Goal: Information Seeking & Learning: Learn about a topic

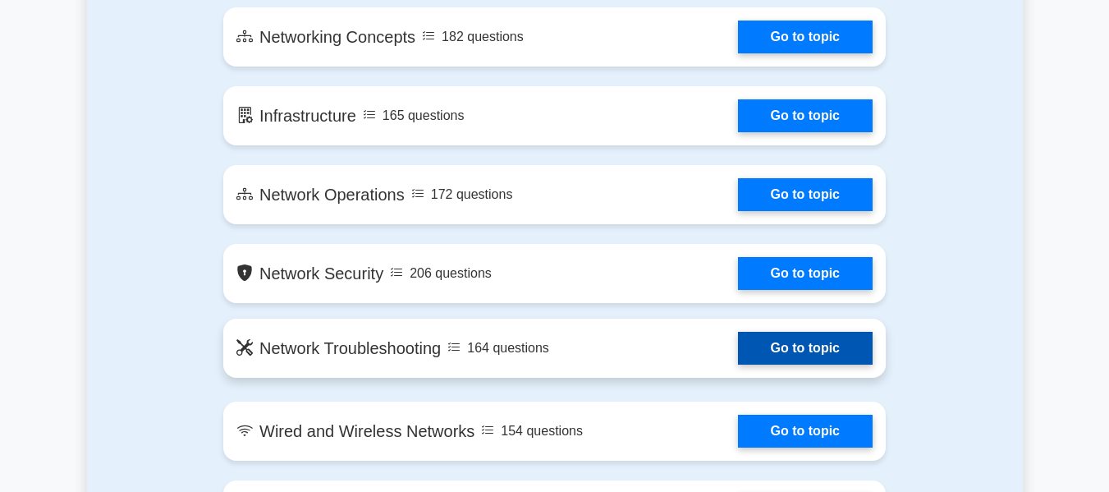
scroll to position [985, 0]
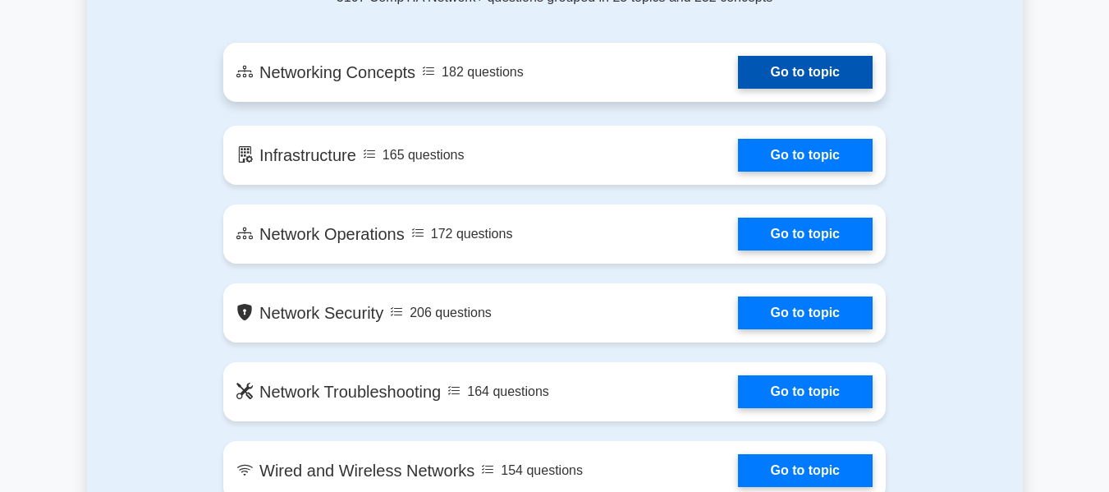
click at [811, 76] on link "Go to topic" at bounding box center [805, 72] width 135 height 33
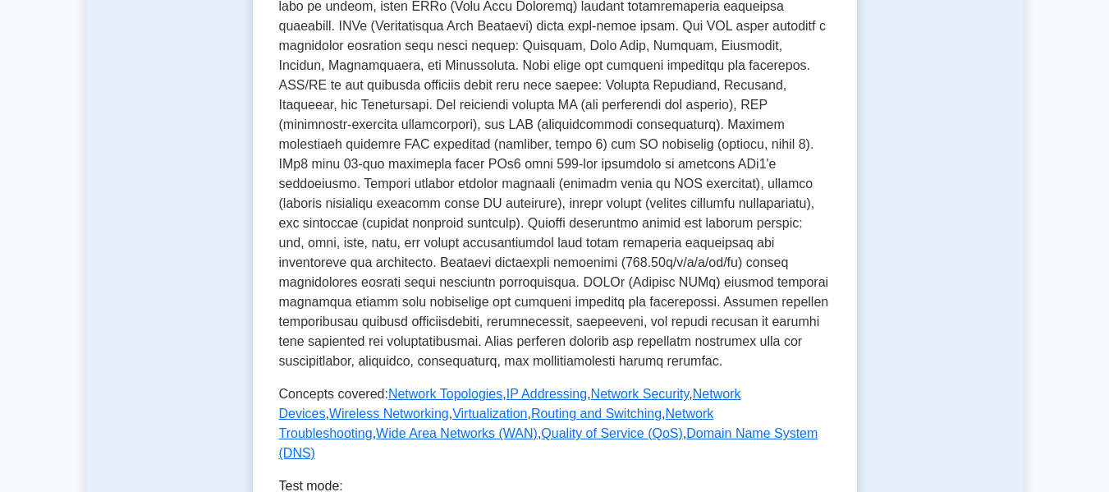
scroll to position [821, 0]
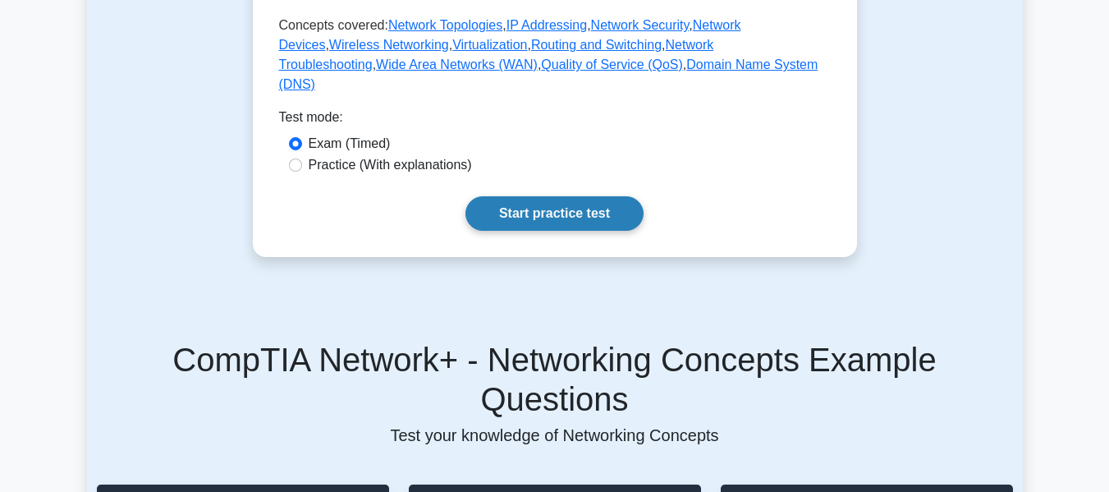
click at [545, 231] on link "Start practice test" at bounding box center [554, 213] width 178 height 34
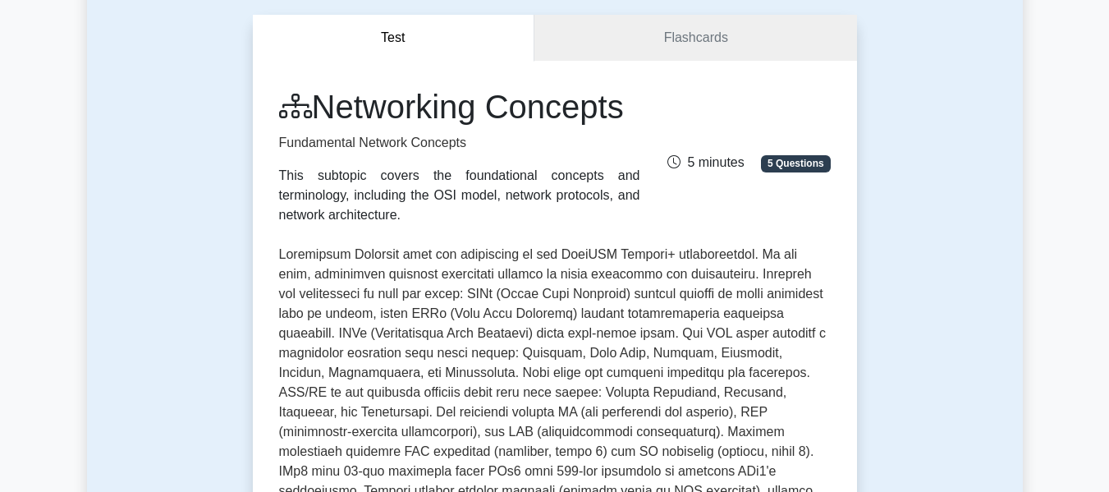
scroll to position [0, 0]
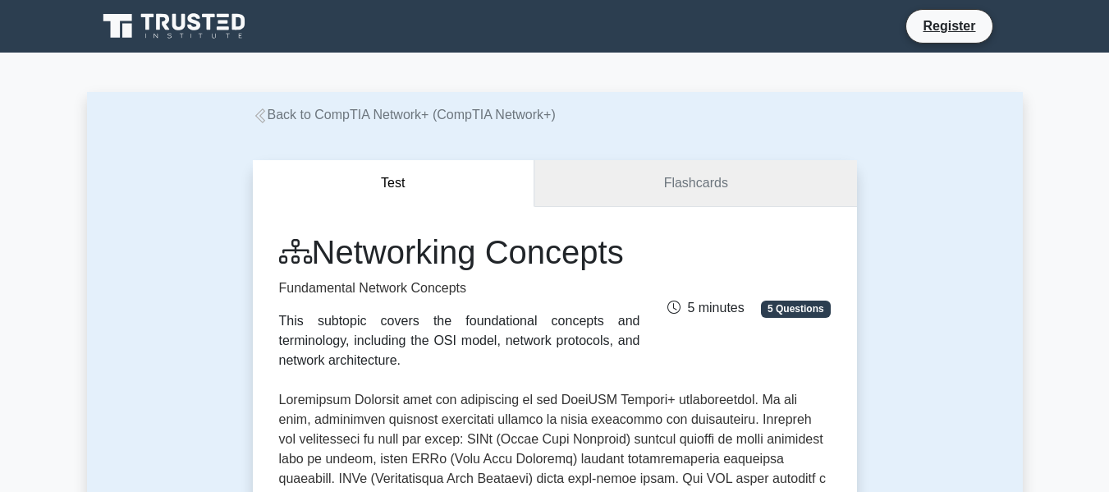
click at [702, 184] on link "Flashcards" at bounding box center [695, 183] width 322 height 47
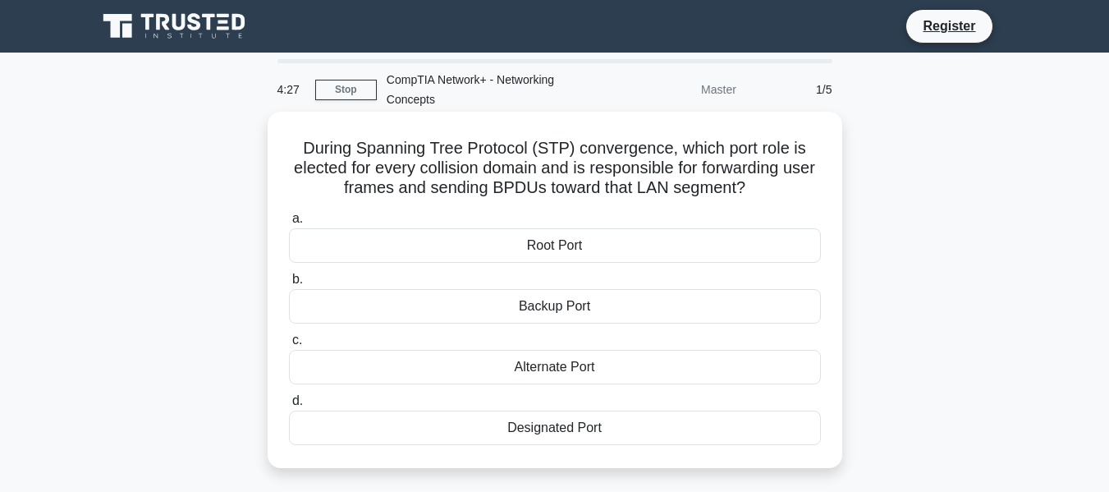
click at [550, 250] on div "Root Port" at bounding box center [555, 245] width 532 height 34
click at [289, 224] on input "a. Root Port" at bounding box center [289, 218] width 0 height 11
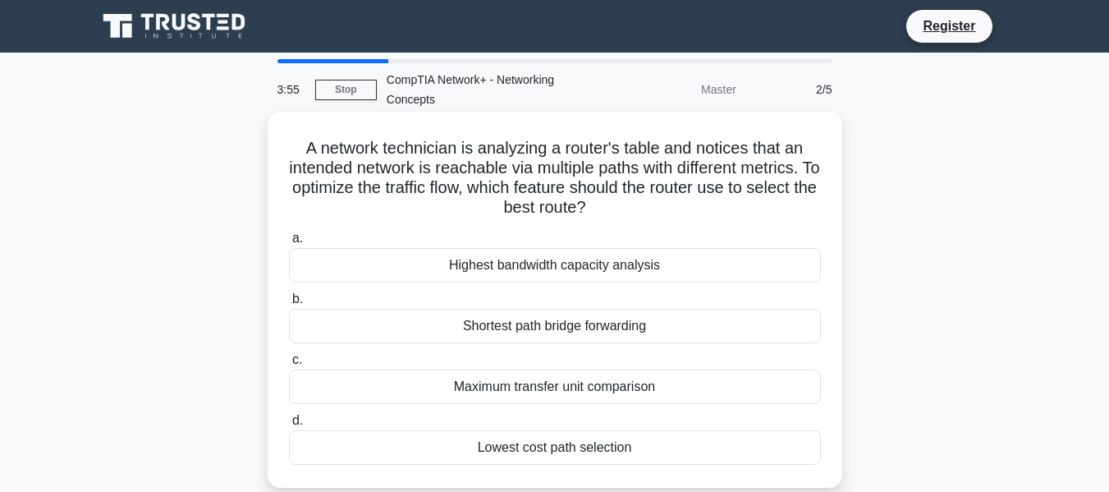
click at [553, 330] on div "Shortest path bridge forwarding" at bounding box center [555, 326] width 532 height 34
click at [289, 304] on input "b. Shortest path bridge forwarding" at bounding box center [289, 299] width 0 height 11
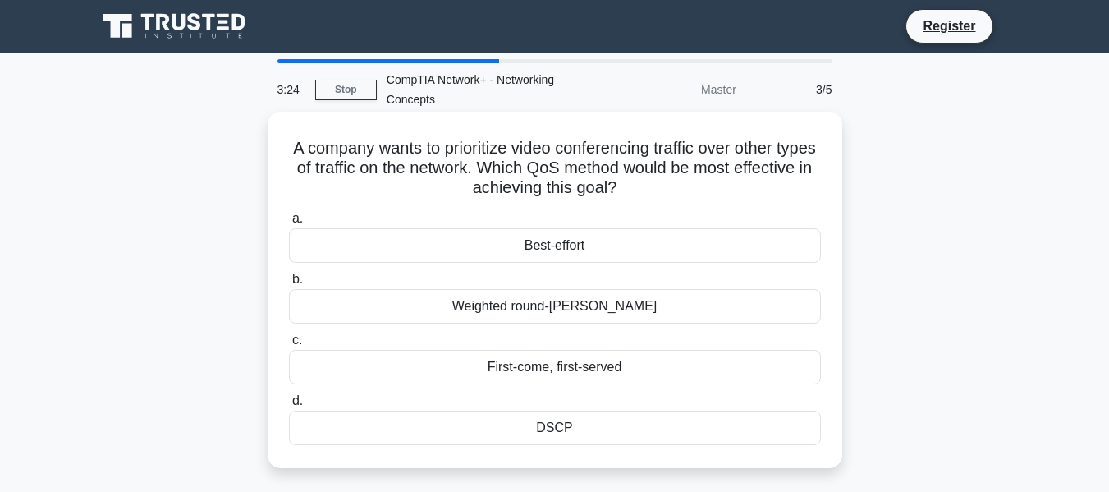
drag, startPoint x: 664, startPoint y: 190, endPoint x: 302, endPoint y: 153, distance: 363.9
click at [302, 153] on h5 "A company wants to prioritize video conferencing traffic over other types of tr…" at bounding box center [554, 168] width 535 height 61
copy h5 "A company wants to prioritize video conferencing traffic over other types of tr…"
click at [563, 428] on div "DSCP" at bounding box center [555, 427] width 532 height 34
click at [289, 406] on input "d. DSCP" at bounding box center [289, 401] width 0 height 11
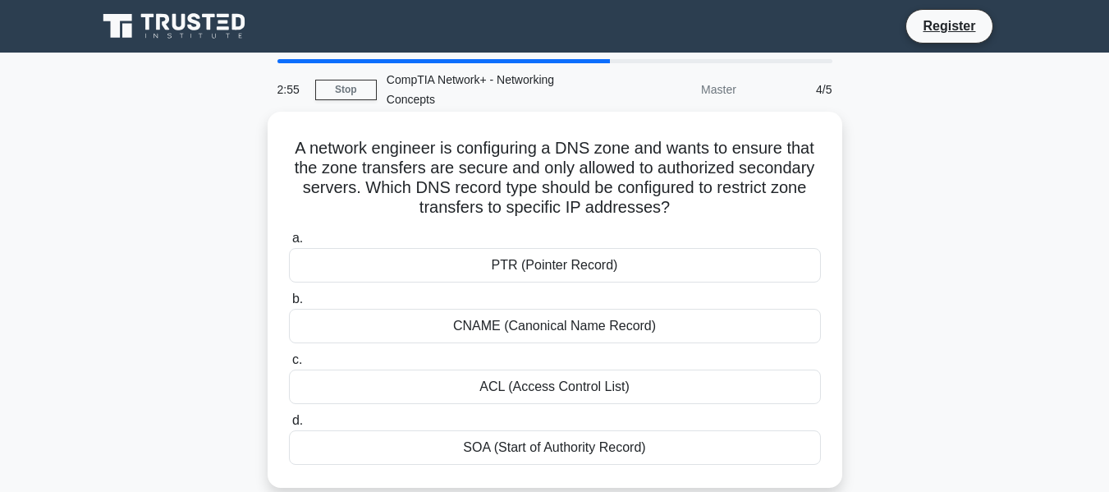
drag, startPoint x: 288, startPoint y: 151, endPoint x: 823, endPoint y: 468, distance: 621.8
click at [826, 471] on div "A network engineer is configuring a DNS zone and wants to ensure that the zone …" at bounding box center [554, 299] width 561 height 363
copy div "A network engineer is configuring a DNS zone and wants to ensure that the zone …"
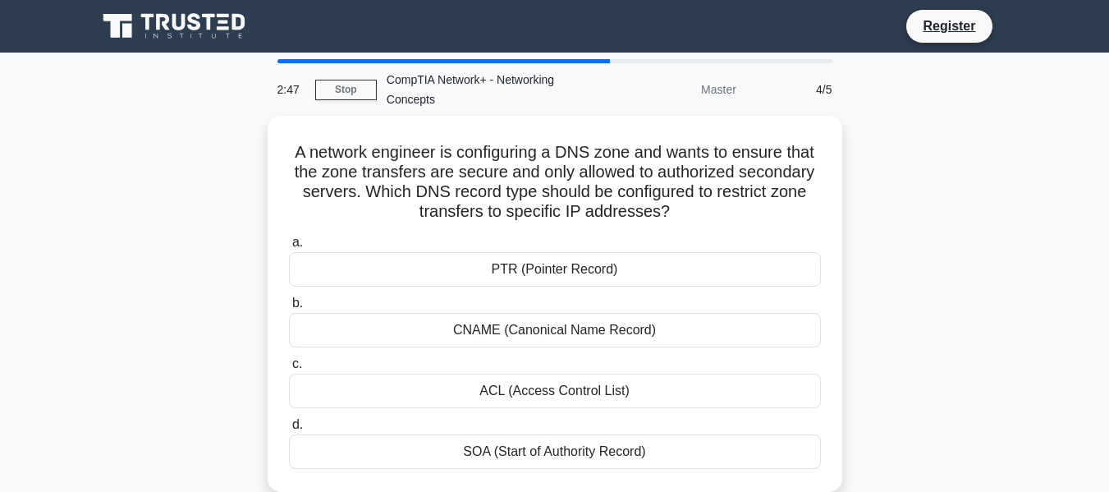
click at [973, 204] on div "A network engineer is configuring a DNS zone and wants to ensure that the zone …" at bounding box center [555, 314] width 936 height 396
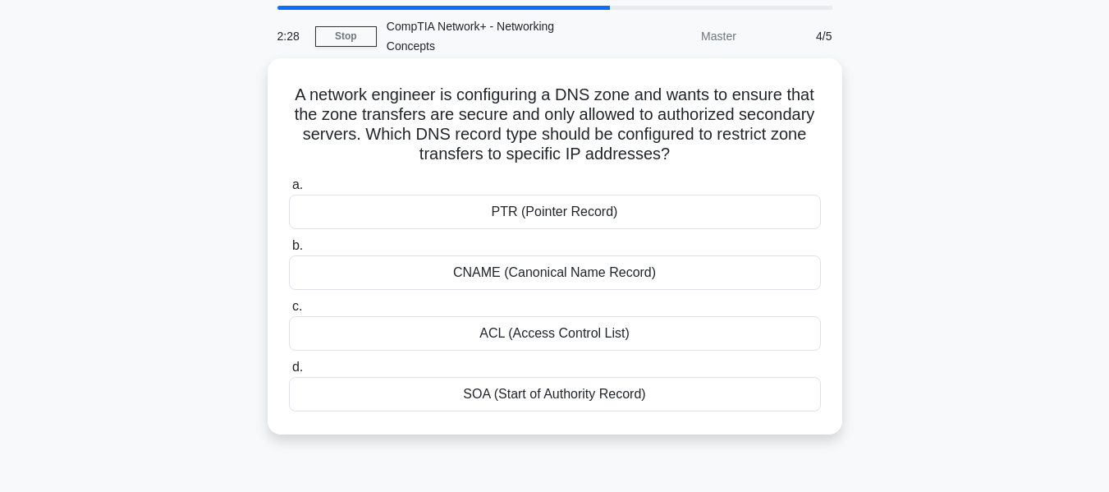
scroll to position [82, 0]
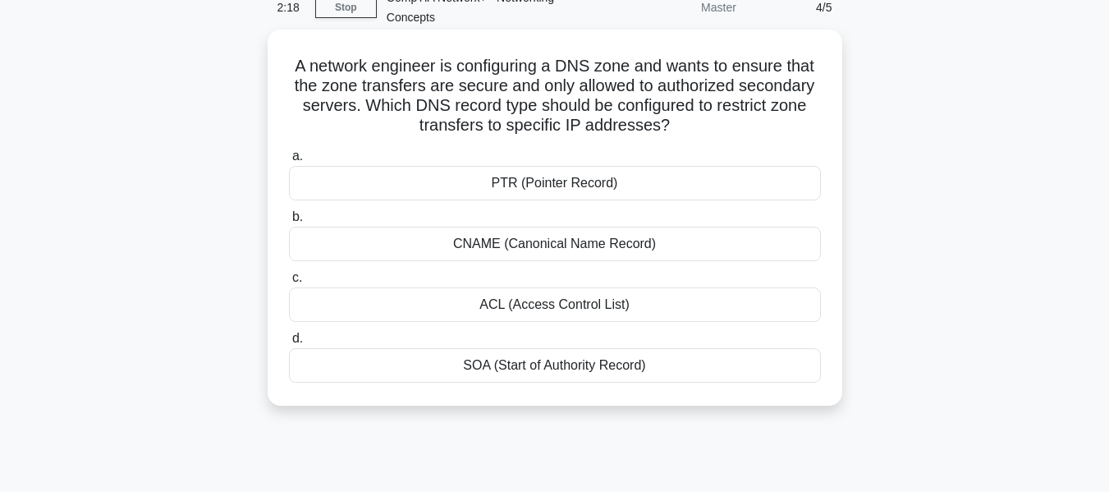
click at [575, 298] on div "ACL (Access Control List)" at bounding box center [555, 304] width 532 height 34
click at [289, 283] on input "c. ACL (Access Control List)" at bounding box center [289, 277] width 0 height 11
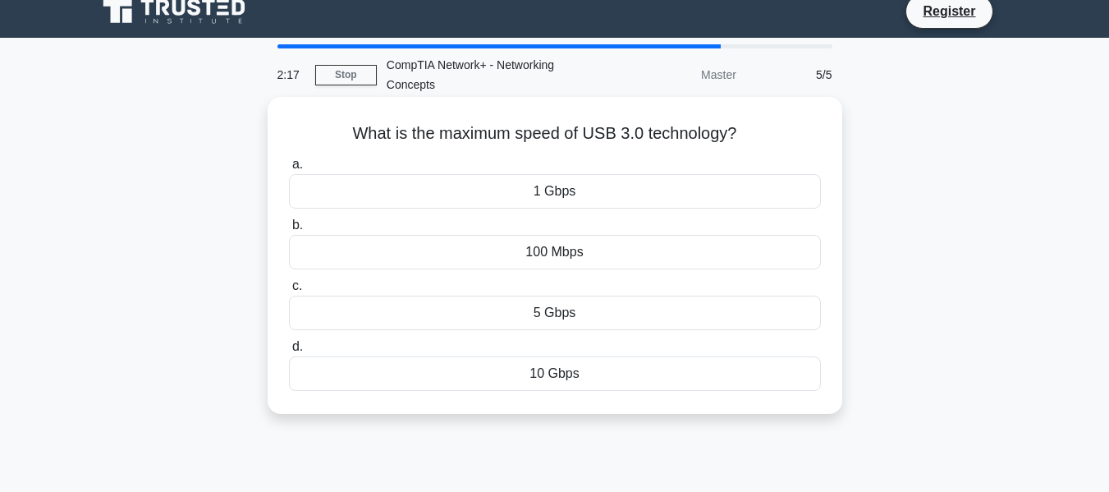
scroll to position [0, 0]
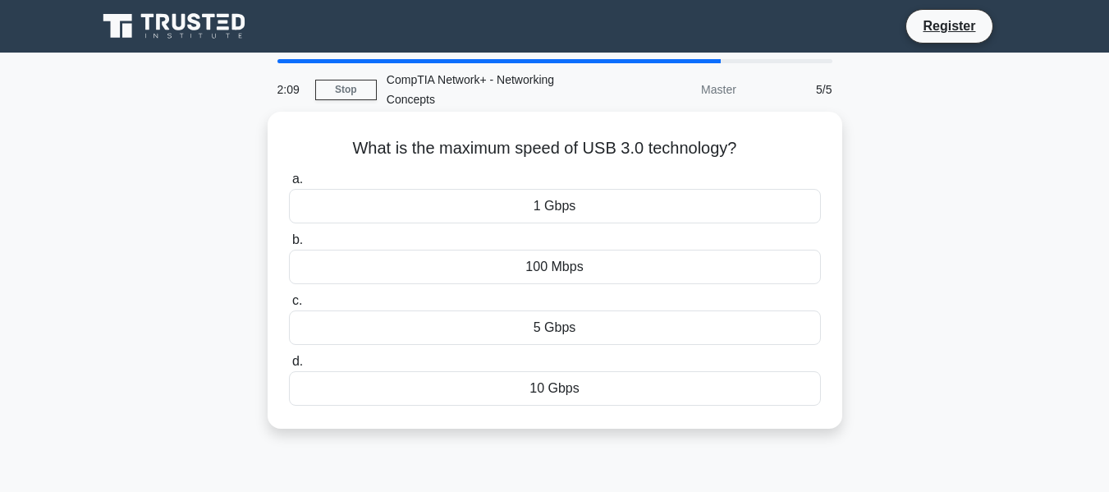
drag, startPoint x: 346, startPoint y: 149, endPoint x: 765, endPoint y: 397, distance: 486.4
click at [765, 397] on div "What is the maximum speed of USB 3.0 technology? .spinner_0XTQ{transform-origin…" at bounding box center [554, 270] width 561 height 304
copy div "What is the maximum speed of USB 3.0 technology? .spinner_0XTQ{transform-origin…"
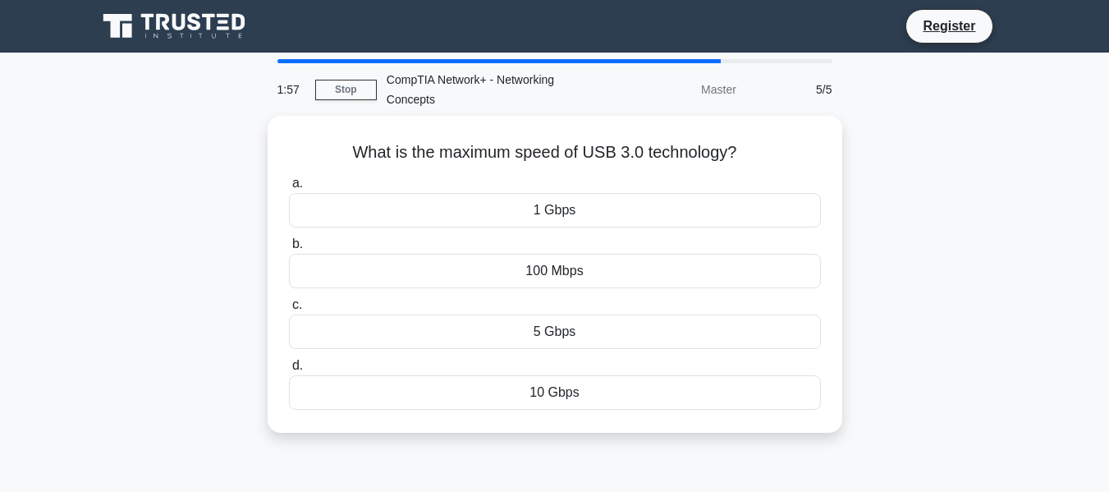
click at [964, 208] on div "What is the maximum speed of USB 3.0 technology? .spinner_0XTQ{transform-origin…" at bounding box center [555, 284] width 936 height 336
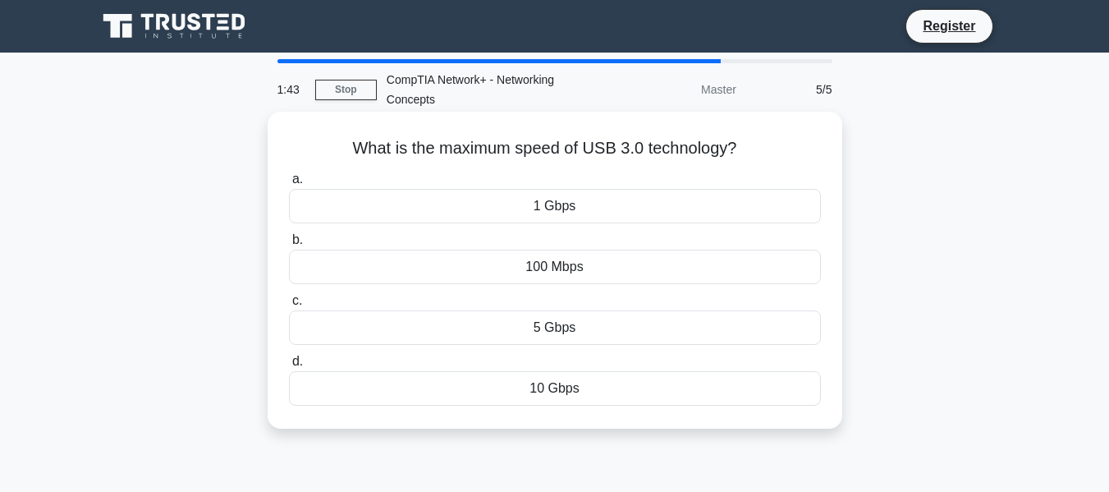
click at [565, 334] on div "5 Gbps" at bounding box center [555, 327] width 532 height 34
click at [289, 306] on input "c. 5 Gbps" at bounding box center [289, 300] width 0 height 11
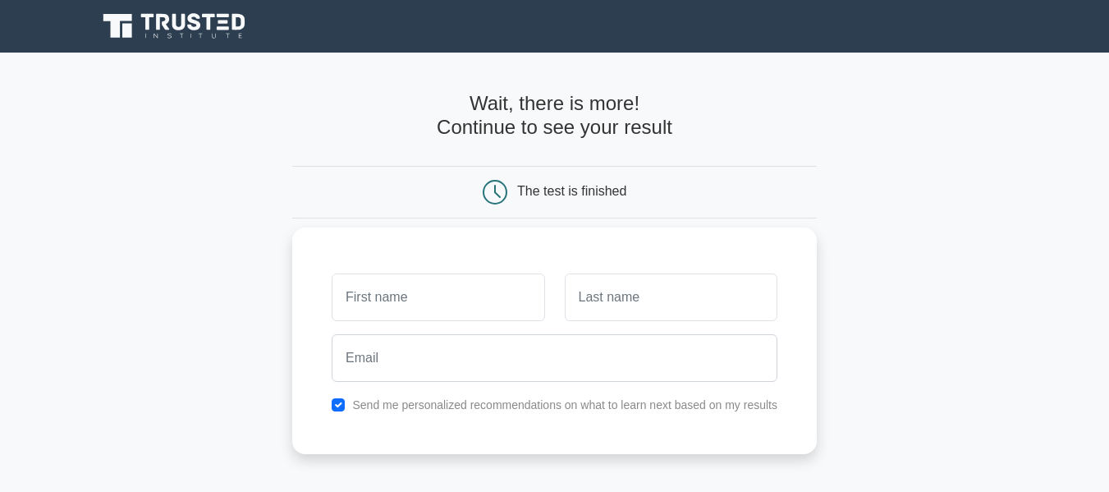
click at [420, 300] on input "text" at bounding box center [438, 297] width 213 height 48
type input "Edison"
click at [620, 294] on input "text" at bounding box center [671, 297] width 213 height 48
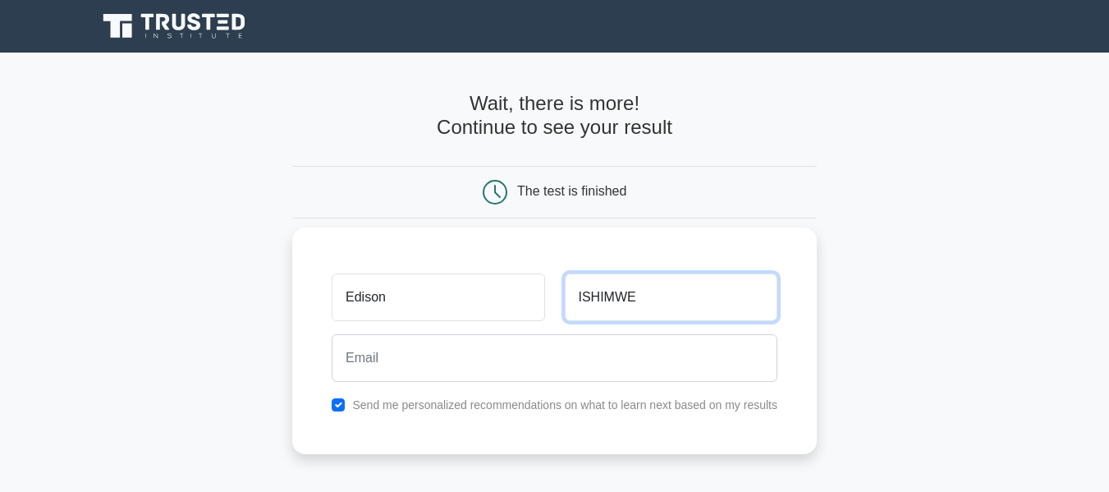
type input "ISHIMWE"
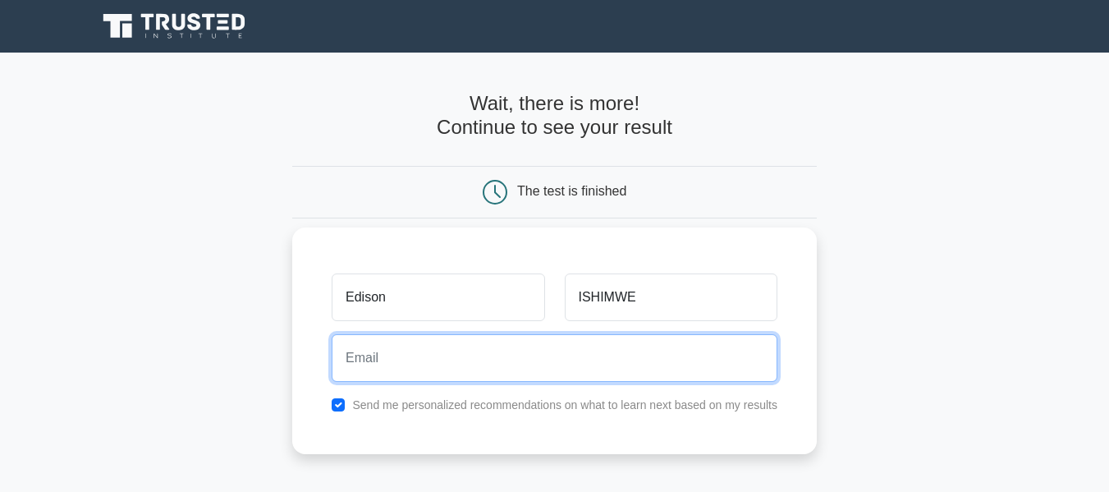
click at [409, 359] on input "email" at bounding box center [555, 358] width 446 height 48
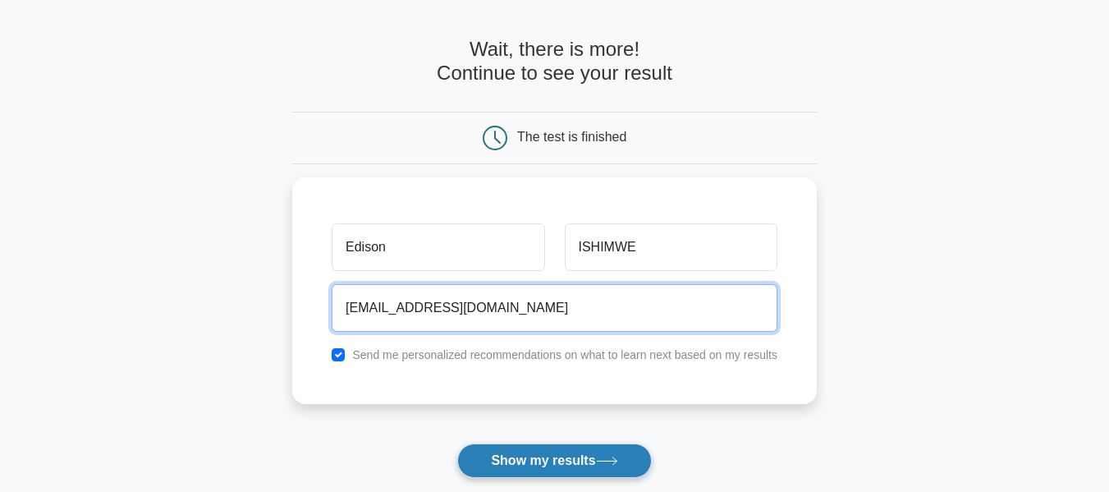
scroll to position [246, 0]
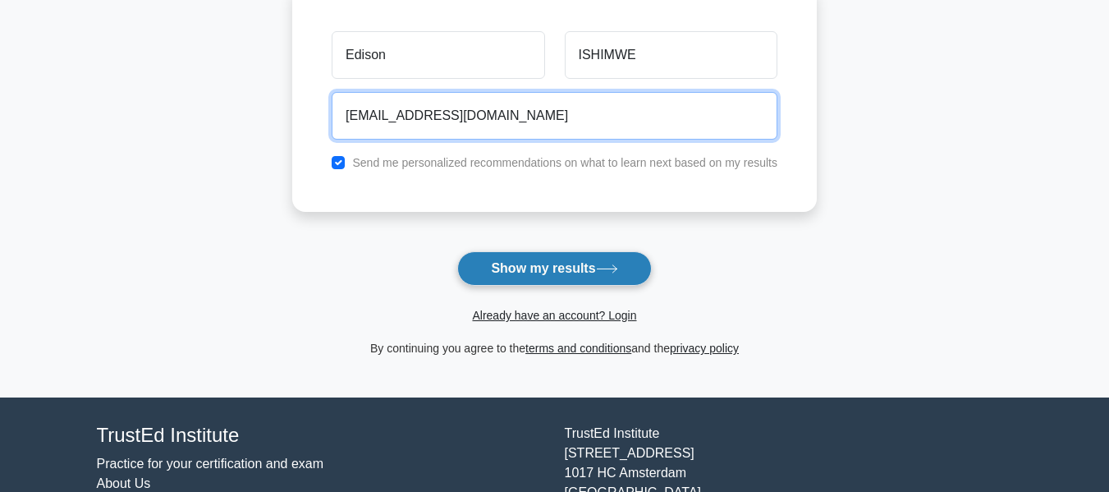
type input "edsijoy@gmail.com"
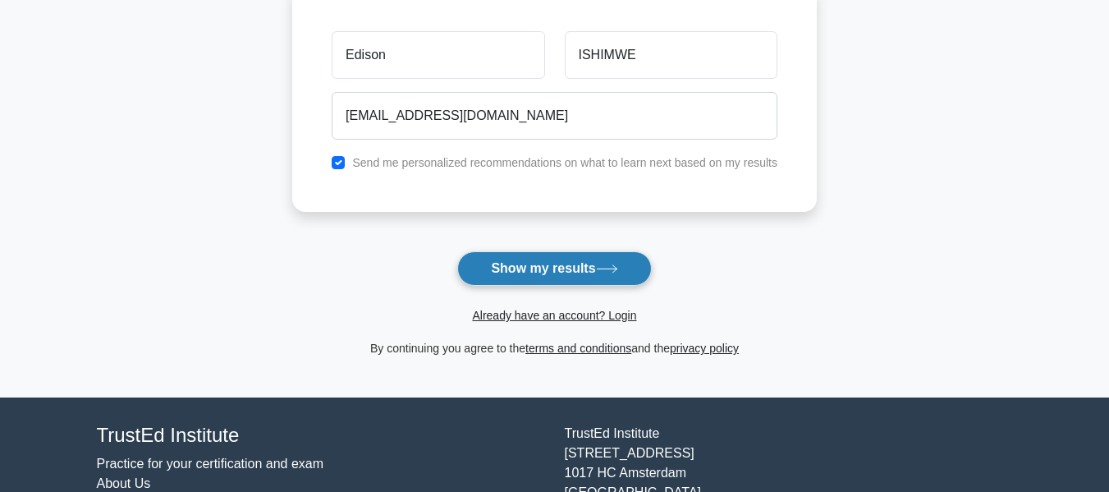
click at [555, 270] on button "Show my results" at bounding box center [554, 268] width 194 height 34
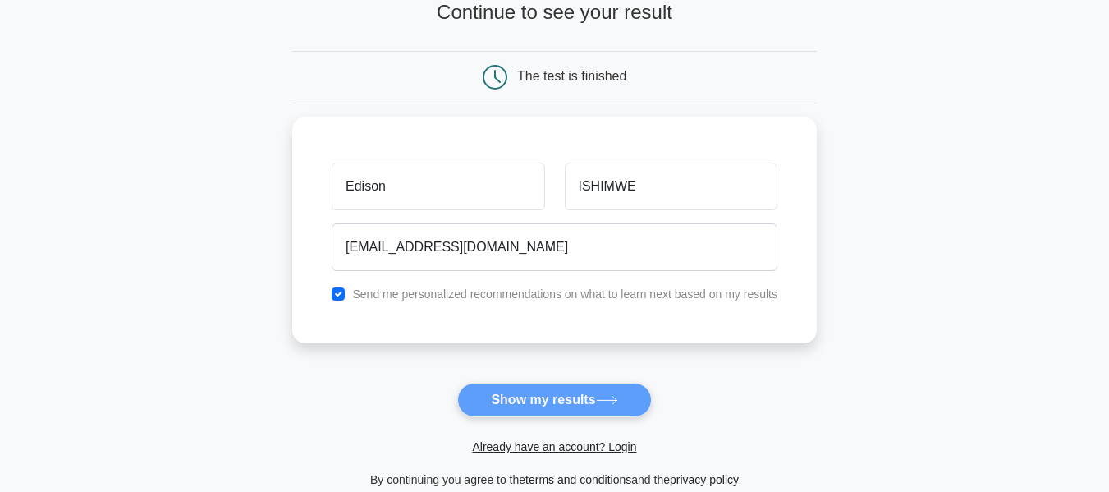
scroll to position [0, 0]
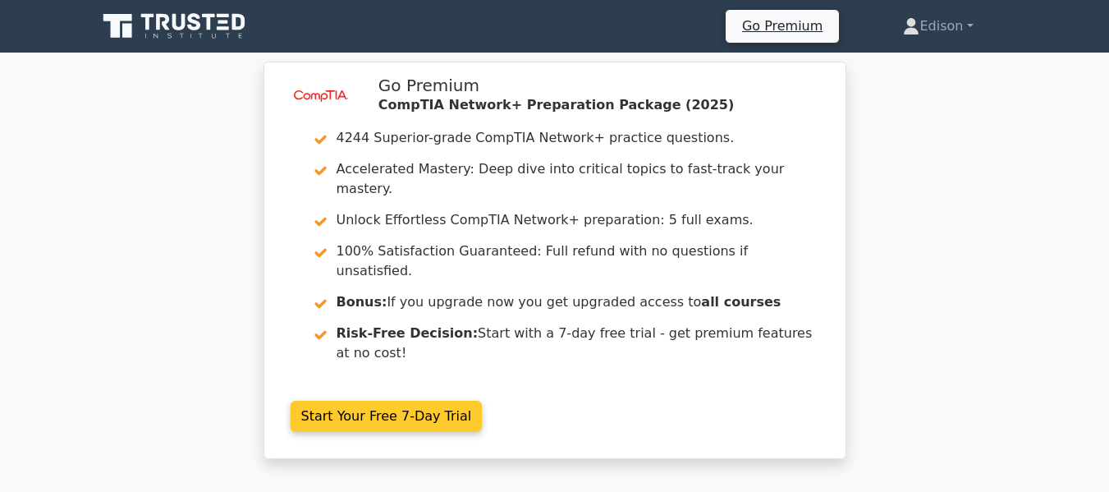
click at [378, 400] on link "Start Your Free 7-Day Trial" at bounding box center [387, 415] width 192 height 31
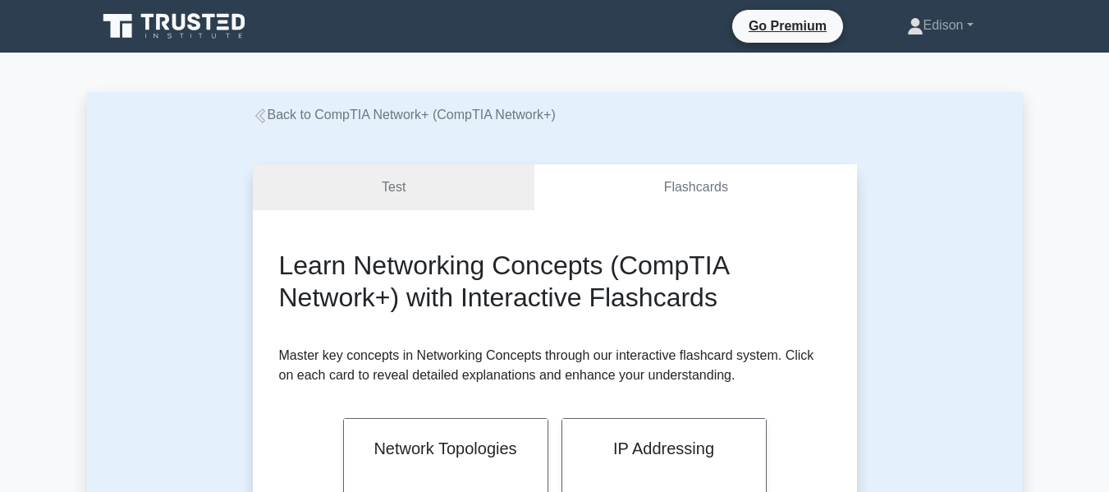
click at [256, 116] on icon at bounding box center [259, 115] width 10 height 15
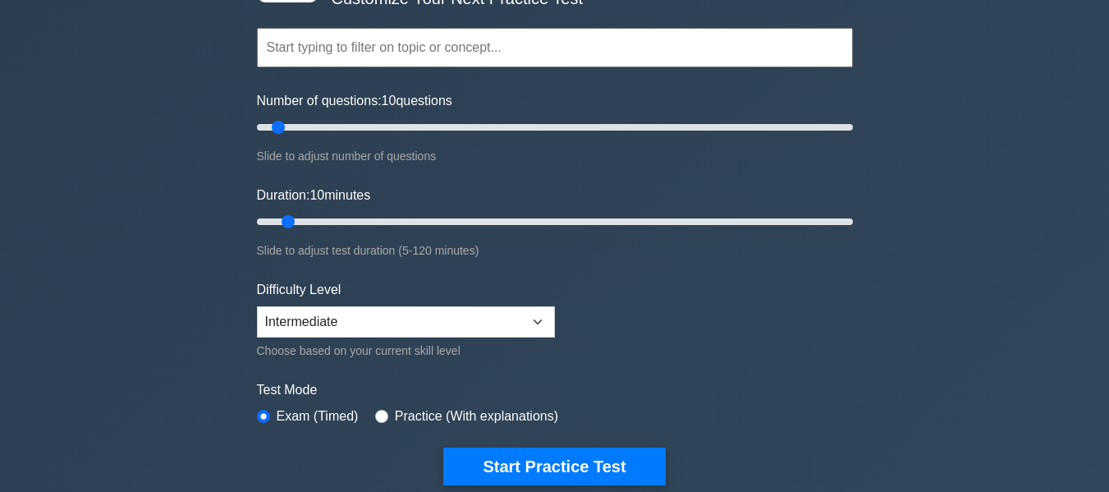
scroll to position [164, 0]
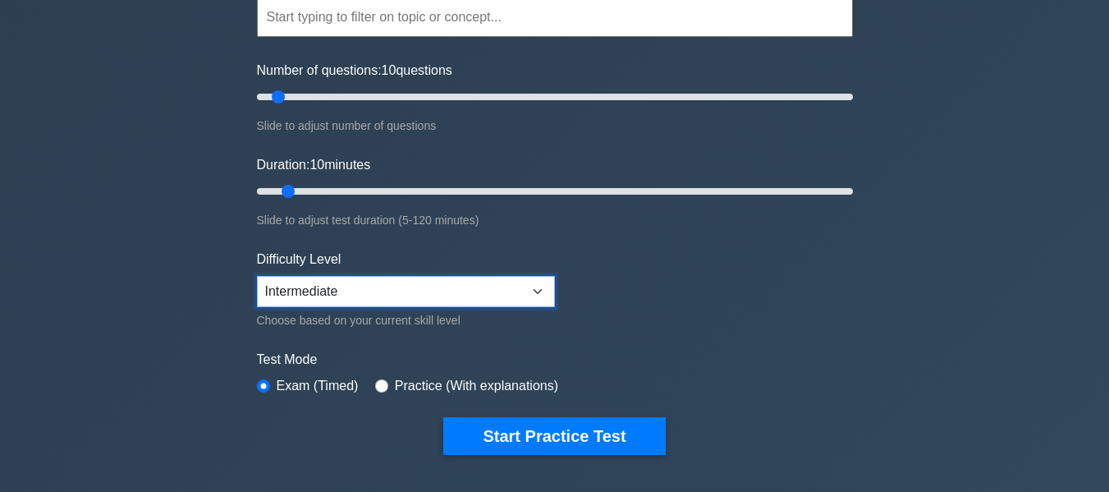
click at [524, 296] on select "Beginner Intermediate Expert" at bounding box center [406, 291] width 298 height 31
click at [257, 276] on select "Beginner Intermediate Expert" at bounding box center [406, 291] width 298 height 31
click at [381, 384] on input "radio" at bounding box center [381, 385] width 13 height 13
radio input "true"
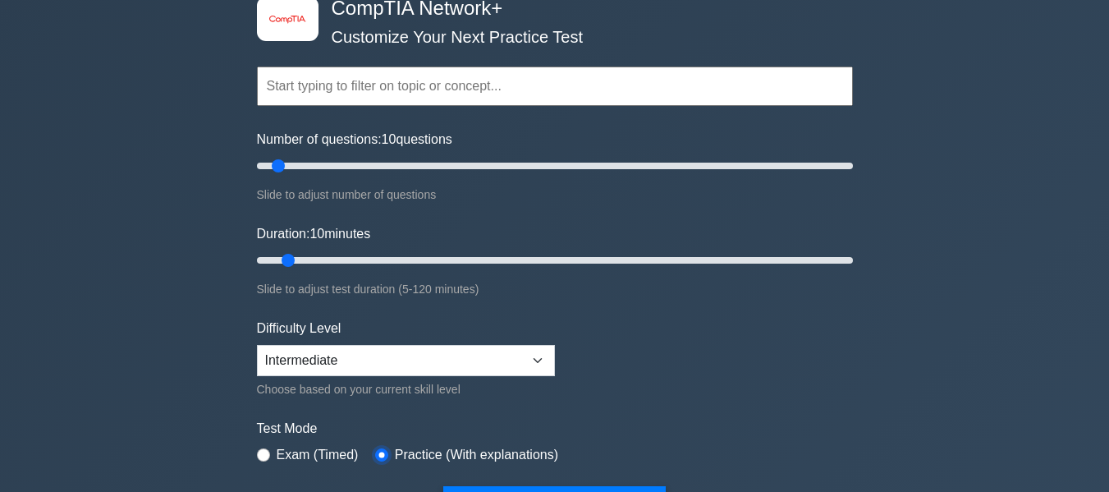
scroll to position [0, 0]
